Goal: Find contact information: Find contact information

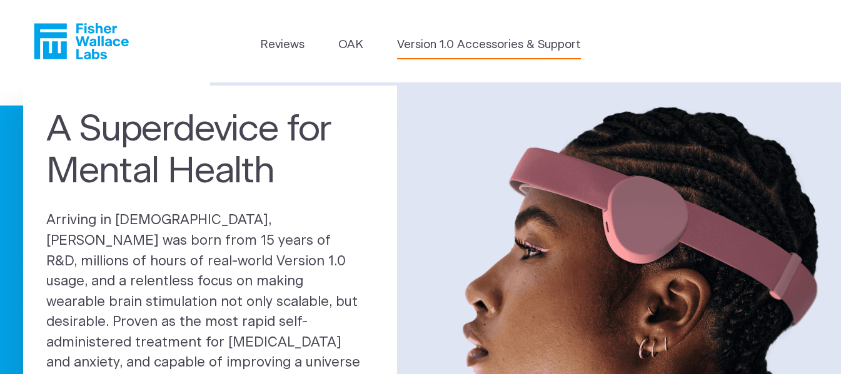
click at [489, 45] on link "Version 1.0 Accessories & Support" at bounding box center [489, 45] width 184 height 18
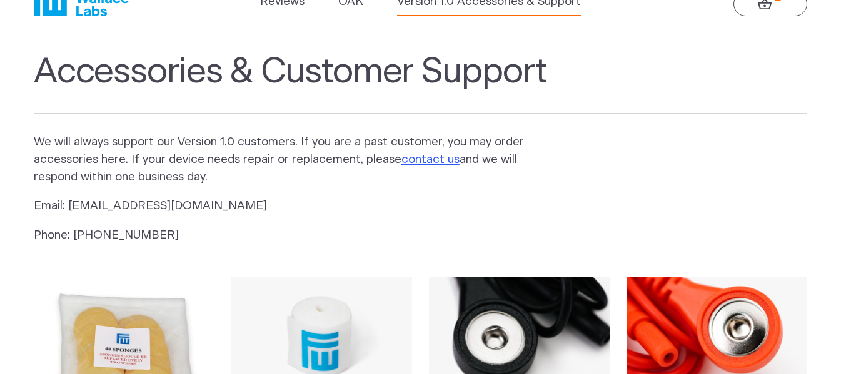
scroll to position [63, 0]
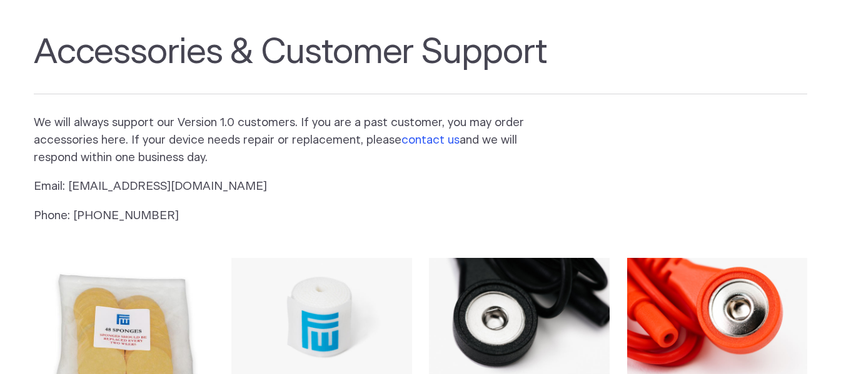
click at [434, 140] on link "contact us" at bounding box center [430, 140] width 58 height 12
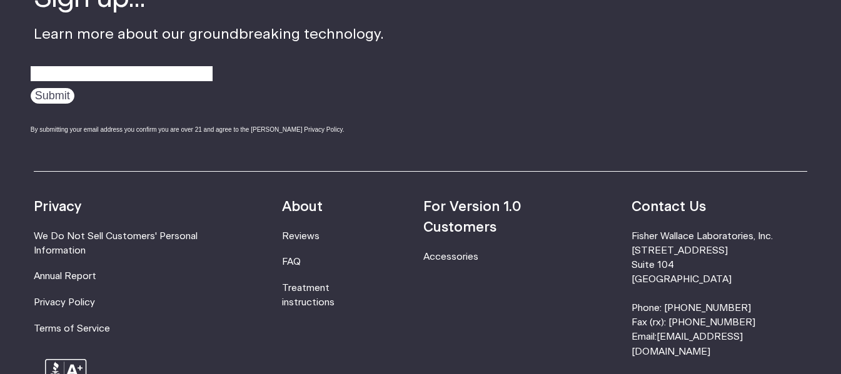
scroll to position [938, 0]
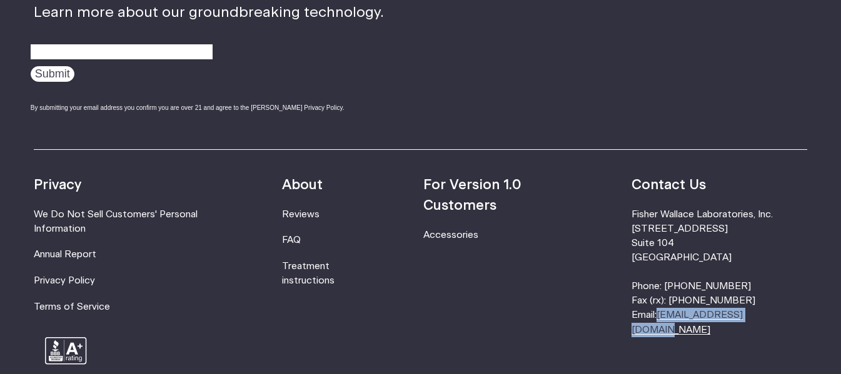
drag, startPoint x: 800, startPoint y: 302, endPoint x: 694, endPoint y: 308, distance: 106.4
click at [694, 308] on li "[PERSON_NAME] Laboratories, Inc. [STREET_ADDRESS] Phone: [PHONE_NUMBER] Fax (rx…" at bounding box center [719, 273] width 176 height 130
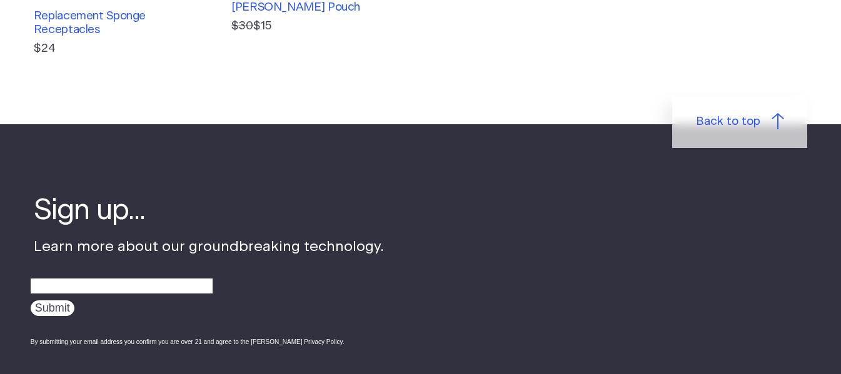
scroll to position [688, 0]
